Goal: Download file/media

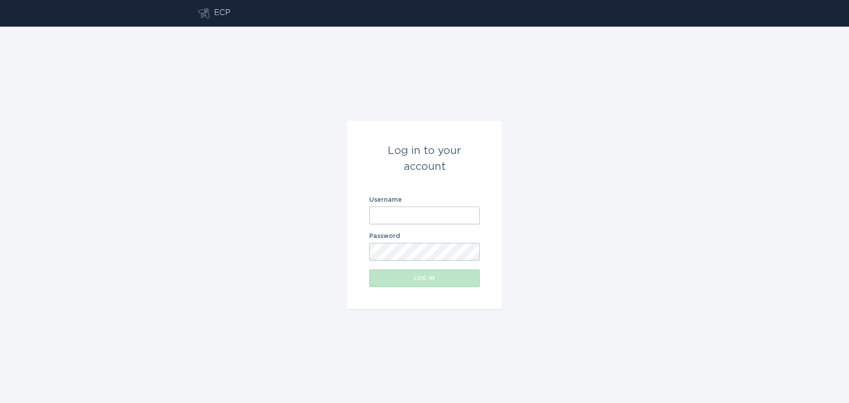
click at [414, 216] on input "Username" at bounding box center [424, 215] width 111 height 18
type input "[EMAIL_ADDRESS][DOMAIN_NAME]"
click at [444, 278] on div "Log in" at bounding box center [425, 277] width 102 height 5
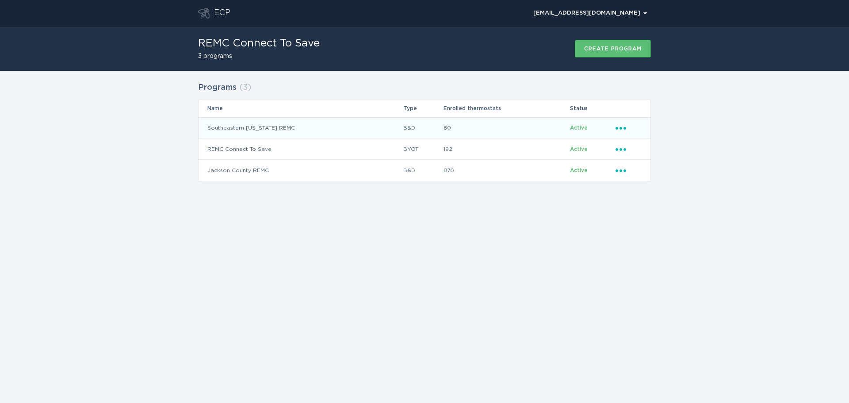
click at [622, 126] on icon "Ellipsis" at bounding box center [621, 127] width 12 height 8
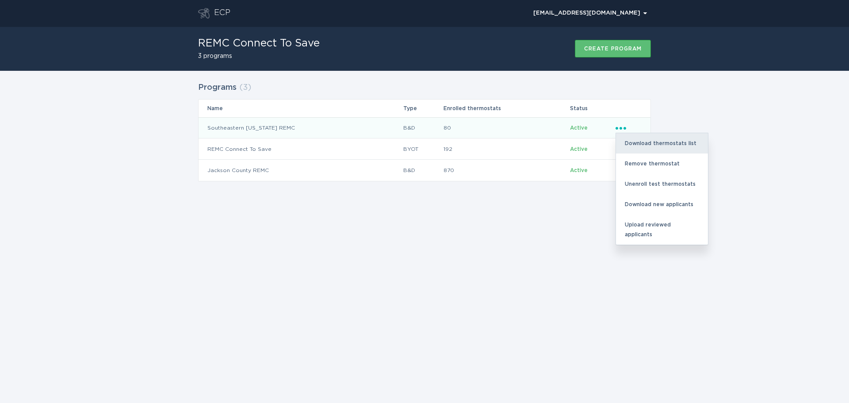
click at [679, 142] on div "Download thermostats list" at bounding box center [662, 143] width 92 height 20
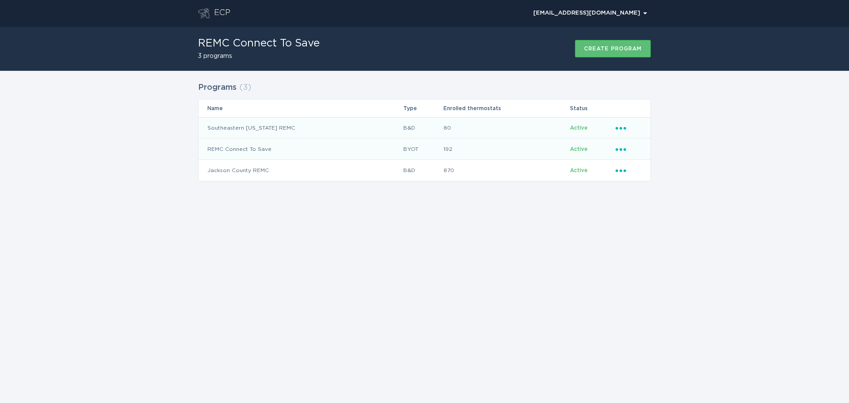
click at [619, 148] on icon "Ellipsis" at bounding box center [621, 148] width 12 height 8
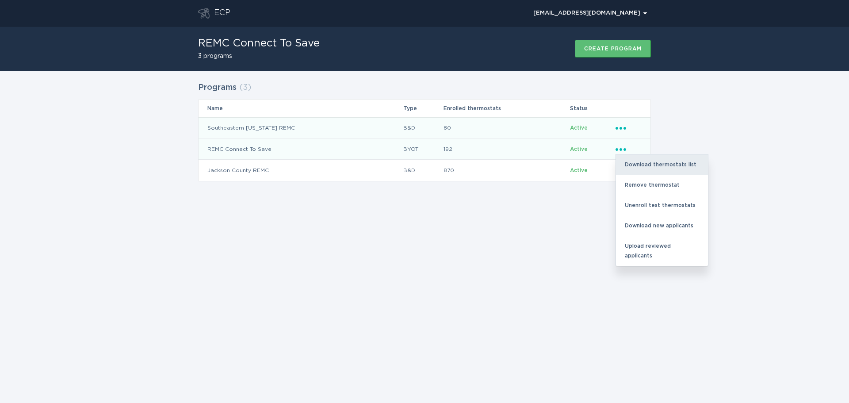
click at [662, 160] on div "Download thermostats list" at bounding box center [662, 164] width 92 height 20
